Goal: Task Accomplishment & Management: Manage account settings

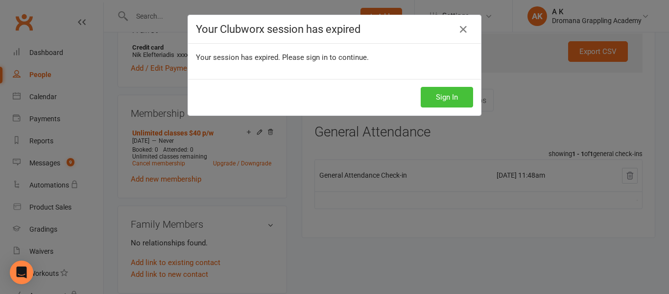
click at [429, 95] on button "Sign In" at bounding box center [447, 97] width 52 height 21
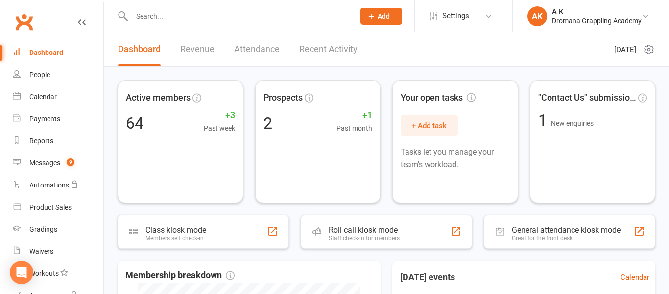
click at [331, 53] on link "Recent Activity" at bounding box center [328, 49] width 58 height 34
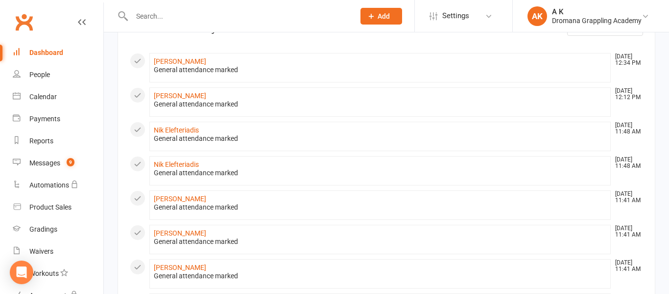
scroll to position [70, 0]
click at [181, 127] on link "Nik Elefteriadis" at bounding box center [176, 129] width 45 height 8
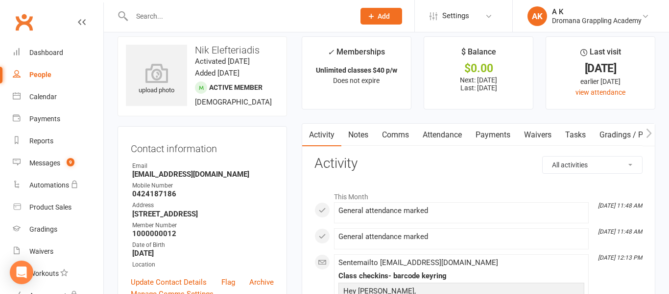
scroll to position [22, 0]
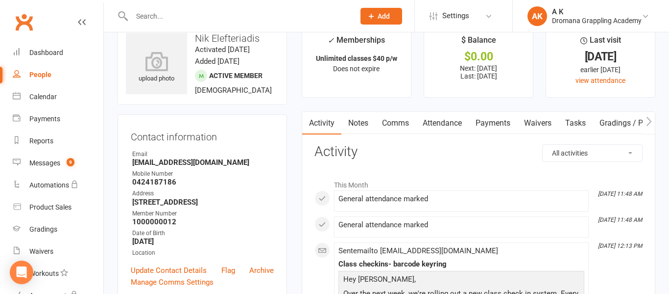
click at [448, 126] on link "Attendance" at bounding box center [442, 123] width 53 height 23
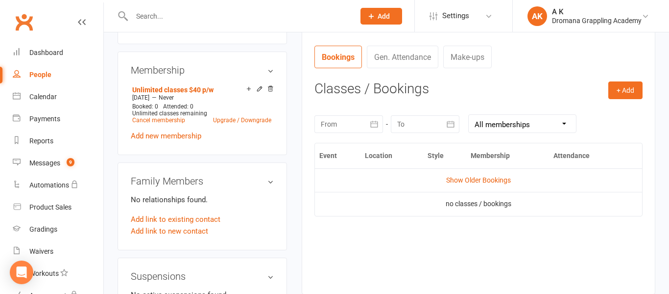
scroll to position [363, 0]
click at [400, 60] on link "Gen. Attendance" at bounding box center [403, 56] width 72 height 23
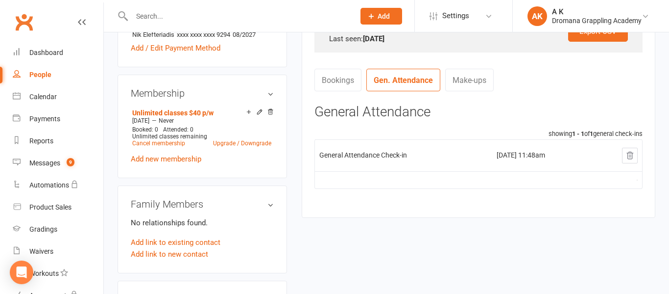
scroll to position [335, 0]
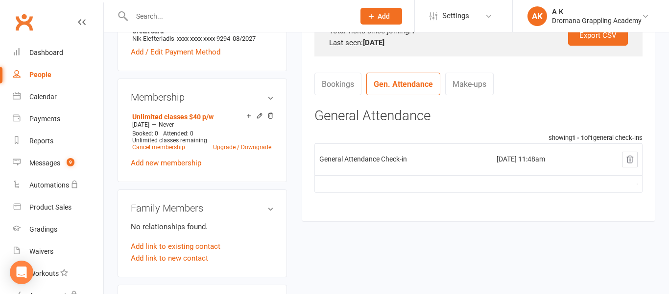
click at [466, 73] on link "Make-ups" at bounding box center [469, 84] width 49 height 23
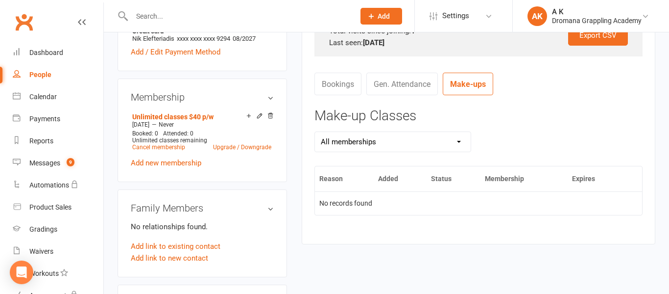
click at [338, 86] on link "Bookings" at bounding box center [338, 84] width 47 height 23
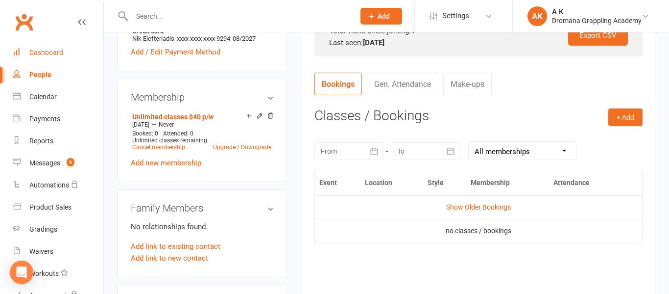
click at [39, 49] on div "Dashboard" at bounding box center [46, 53] width 34 height 8
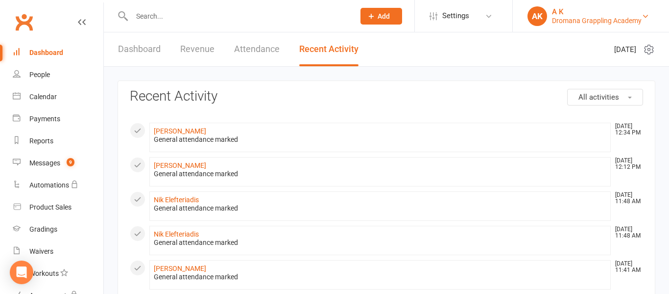
click at [578, 13] on div "A K" at bounding box center [597, 11] width 90 height 9
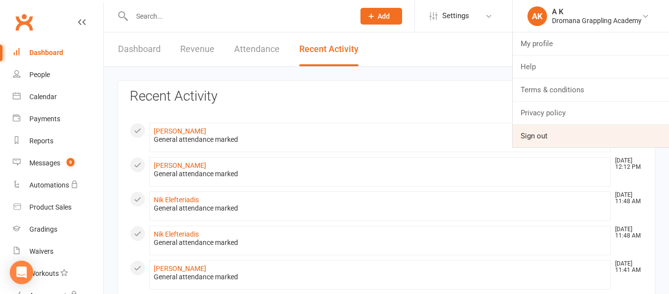
click at [539, 142] on link "Sign out" at bounding box center [591, 135] width 156 height 23
